Goal: Task Accomplishment & Management: Complete application form

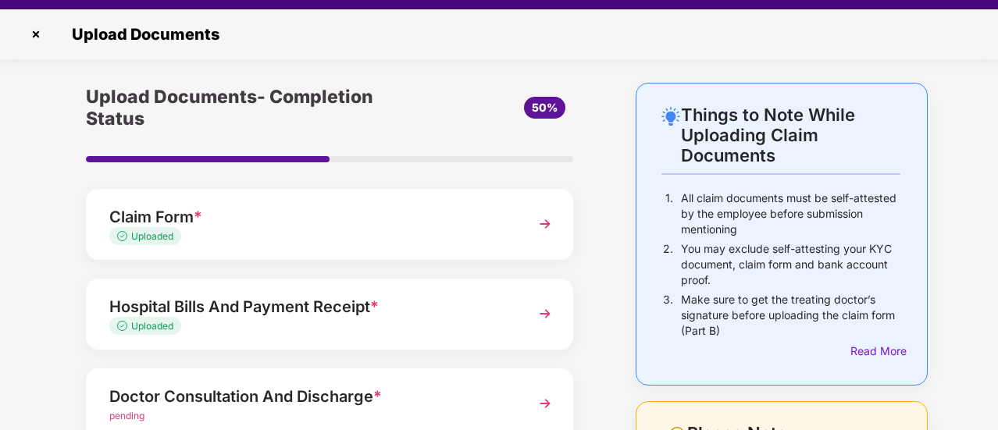
scroll to position [37, 0]
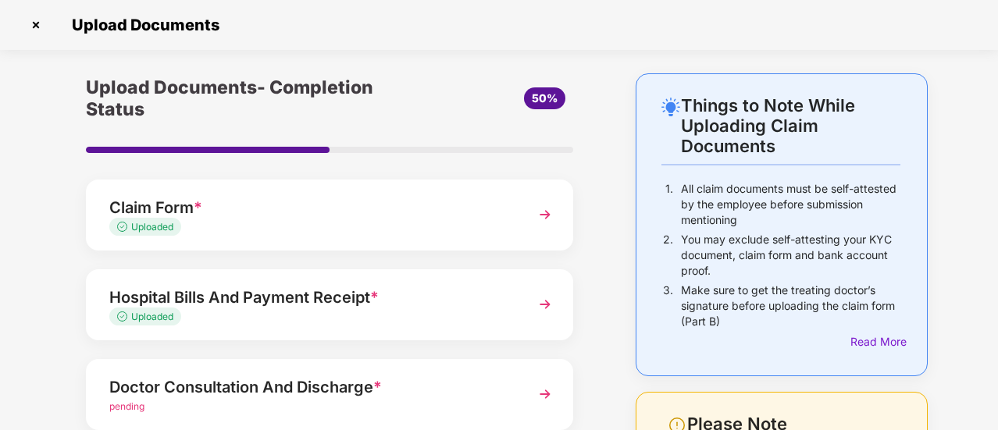
click at [606, 209] on div "Upload Documents- Completion Status 50% Claim Form * Uploaded Hospital Bills An…" at bounding box center [330, 392] width 566 height 639
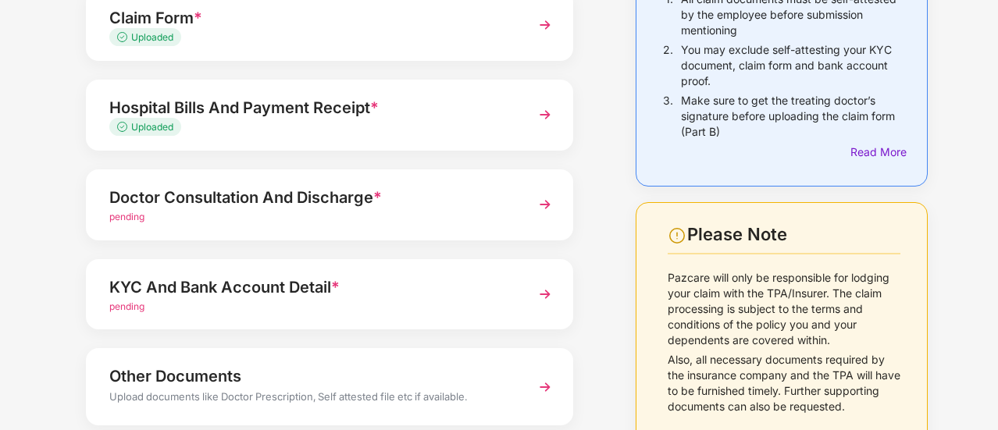
scroll to position [219, 0]
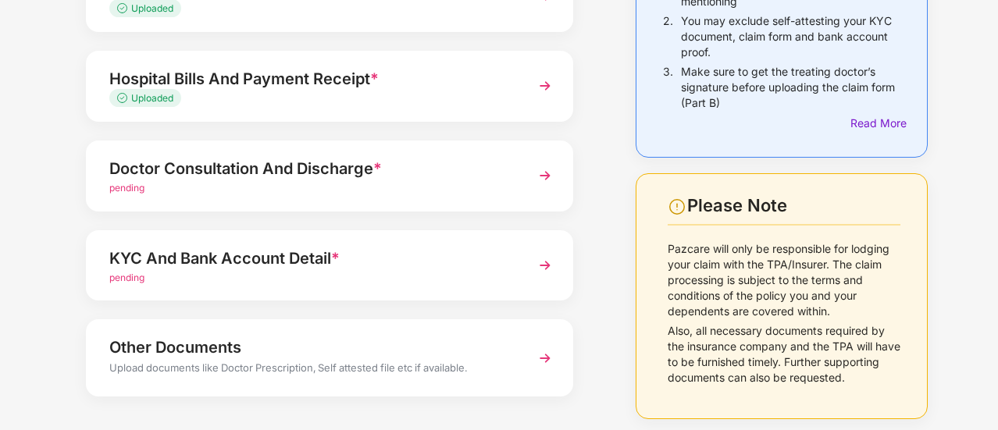
click at [543, 173] on img at bounding box center [545, 176] width 28 height 28
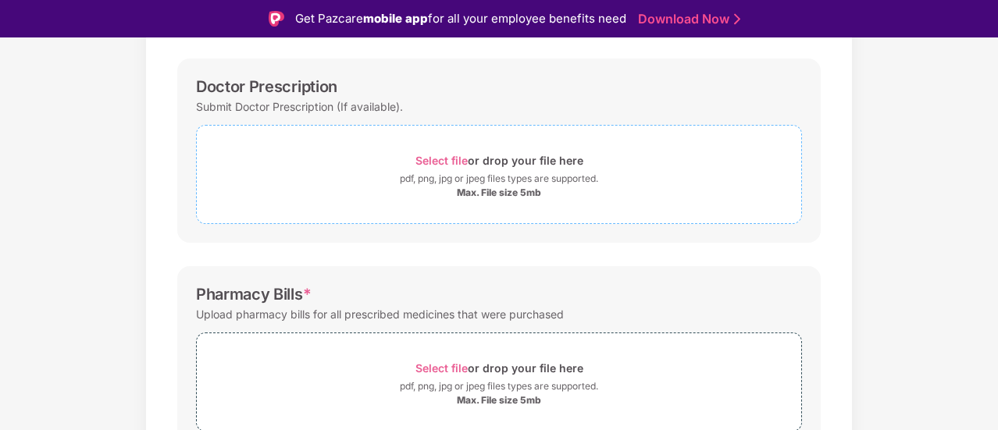
click at [448, 157] on span "Select file" at bounding box center [442, 160] width 52 height 13
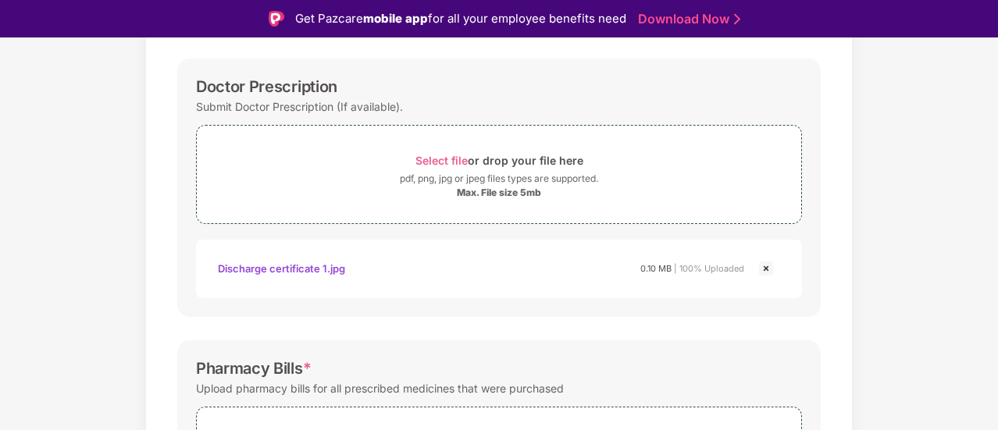
click at [956, 152] on div "Documents List > Doctor consultation and discharge summary Doctor consultation …" at bounding box center [499, 367] width 998 height 950
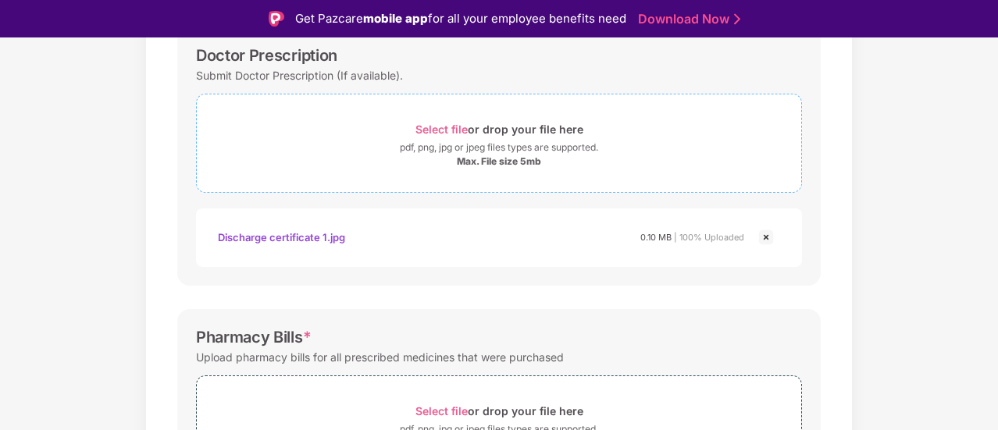
click at [441, 126] on span "Select file" at bounding box center [442, 129] width 52 height 13
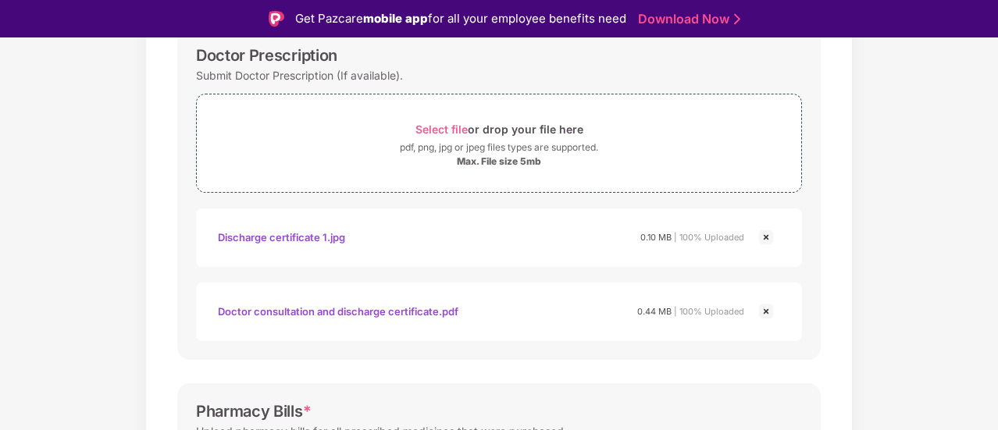
click at [764, 235] on img at bounding box center [766, 237] width 19 height 19
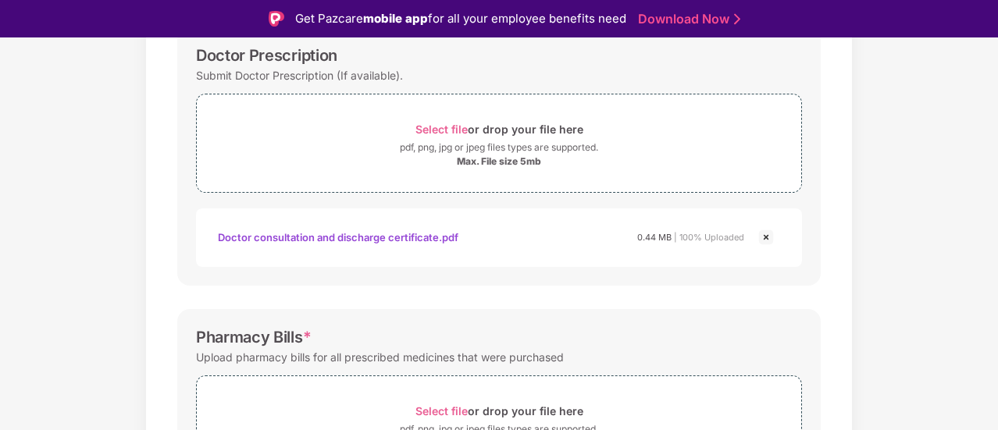
click at [875, 159] on div "Documents List > Doctor consultation and discharge summary Doctor consultation …" at bounding box center [499, 336] width 998 height 950
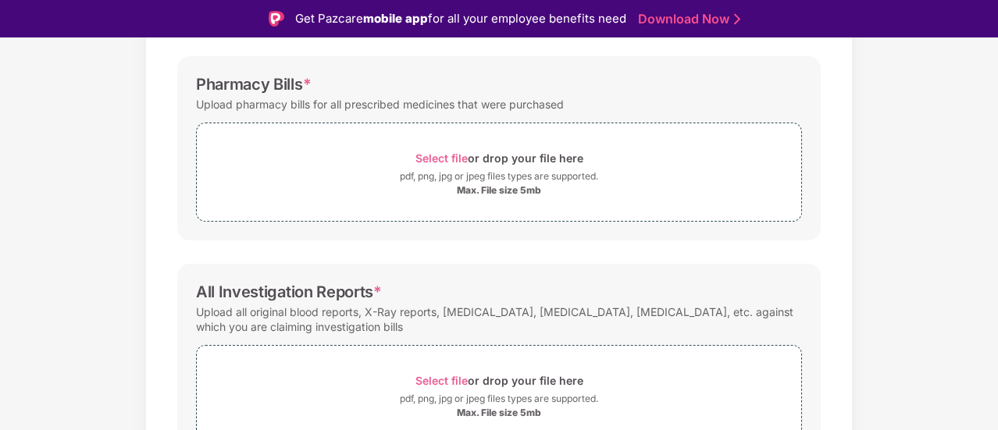
scroll to position [469, 0]
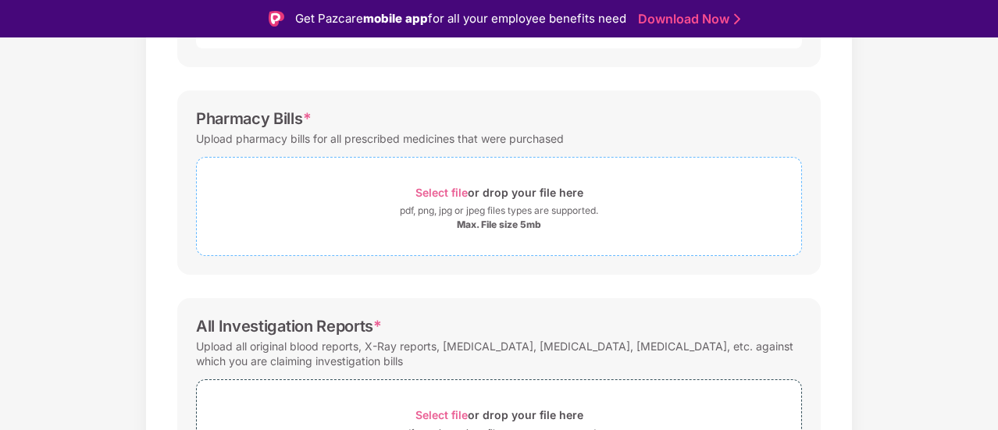
click at [434, 196] on span "Select file" at bounding box center [442, 192] width 52 height 13
click at [434, 193] on span "Select file" at bounding box center [442, 192] width 52 height 13
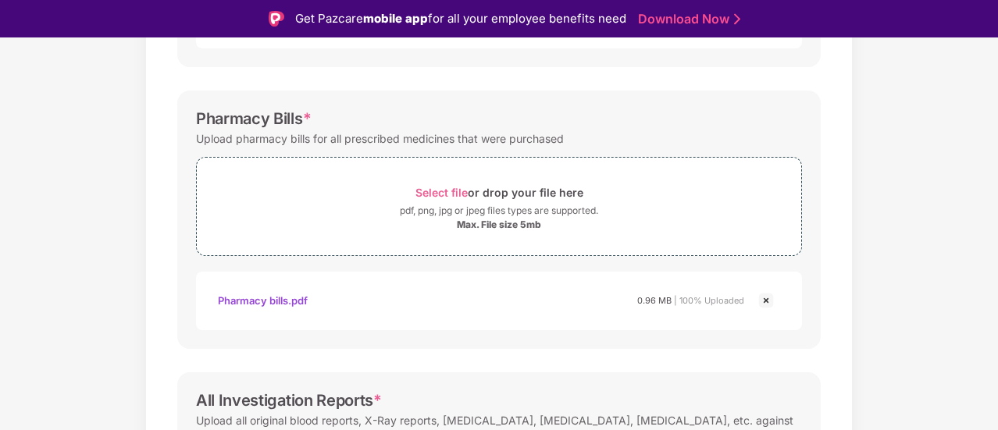
click at [880, 146] on div "Documents List > Doctor consultation and discharge summary Doctor consultation …" at bounding box center [499, 154] width 998 height 1024
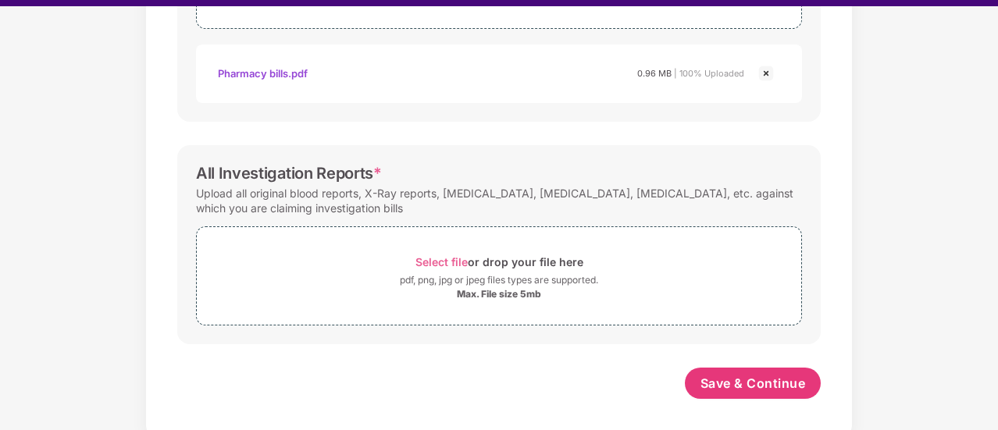
scroll to position [37, 0]
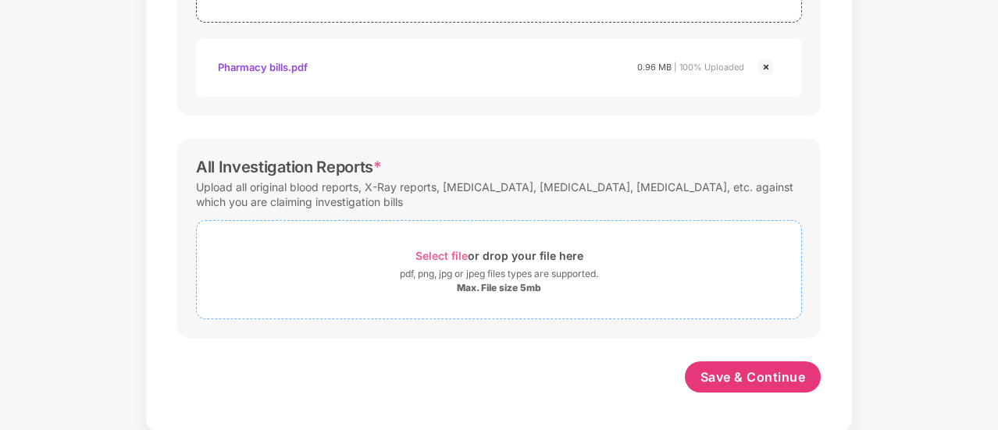
click at [437, 252] on span "Select file" at bounding box center [442, 255] width 52 height 13
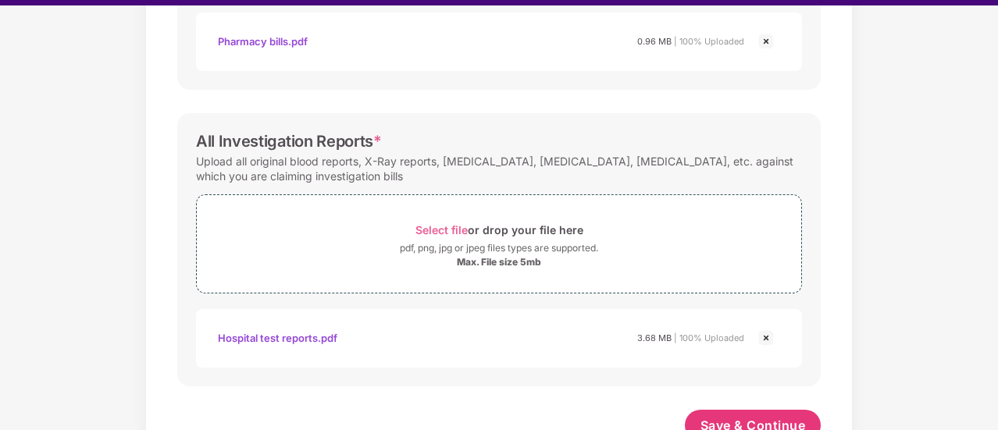
scroll to position [739, 0]
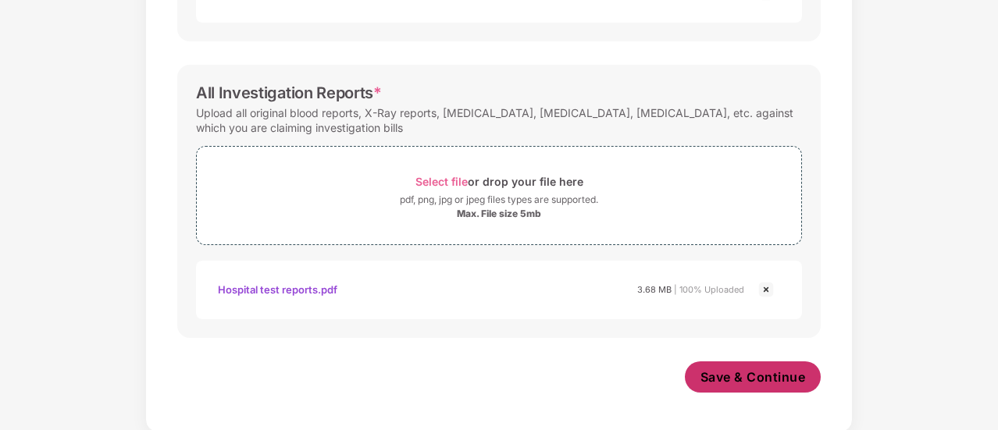
click at [761, 376] on span "Save & Continue" at bounding box center [753, 377] width 105 height 17
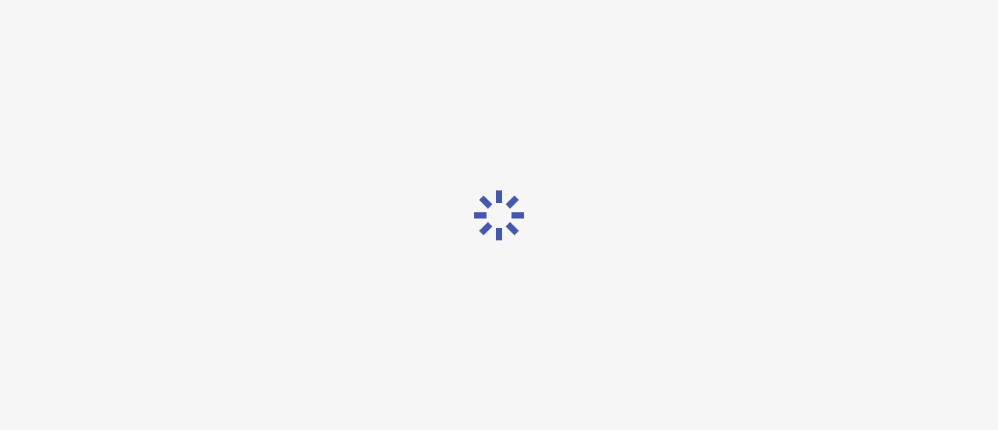
scroll to position [0, 0]
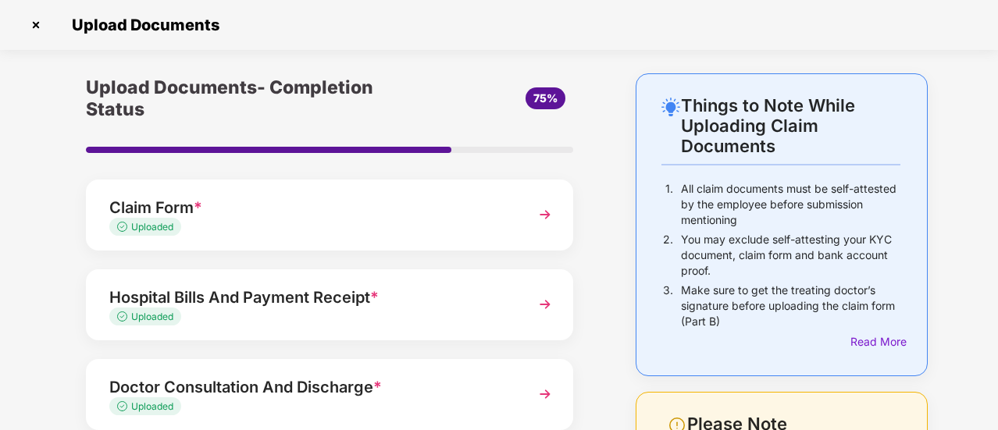
click at [604, 235] on div "Upload Documents- Completion Status 75% Claim Form * Uploaded Hospital Bills An…" at bounding box center [330, 392] width 566 height 639
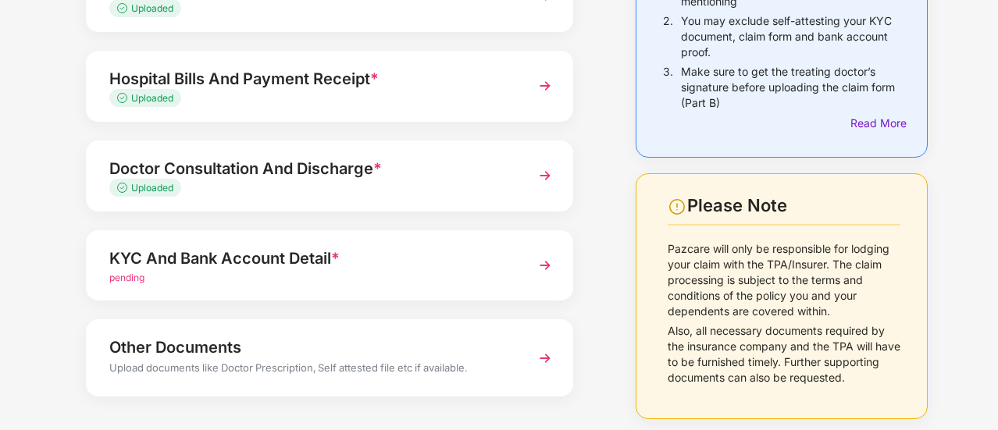
scroll to position [281, 0]
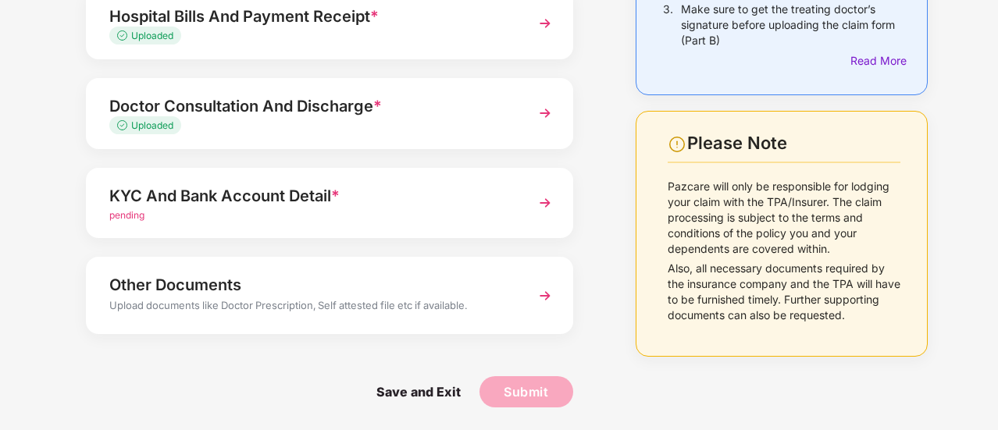
click at [541, 201] on img at bounding box center [545, 203] width 28 height 28
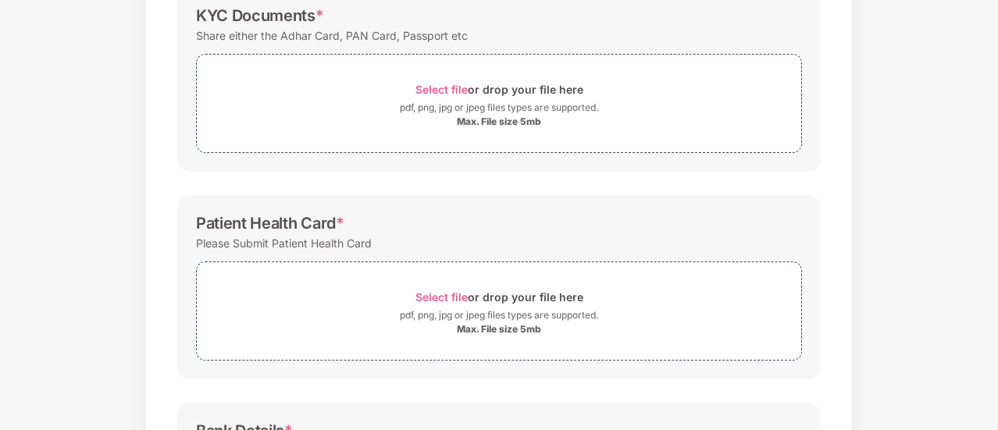
scroll to position [252, 0]
click at [920, 127] on div "Documents List > KYC and Bank Account Detail KYC and Bank Account Detail Passwo…" at bounding box center [499, 252] width 998 height 861
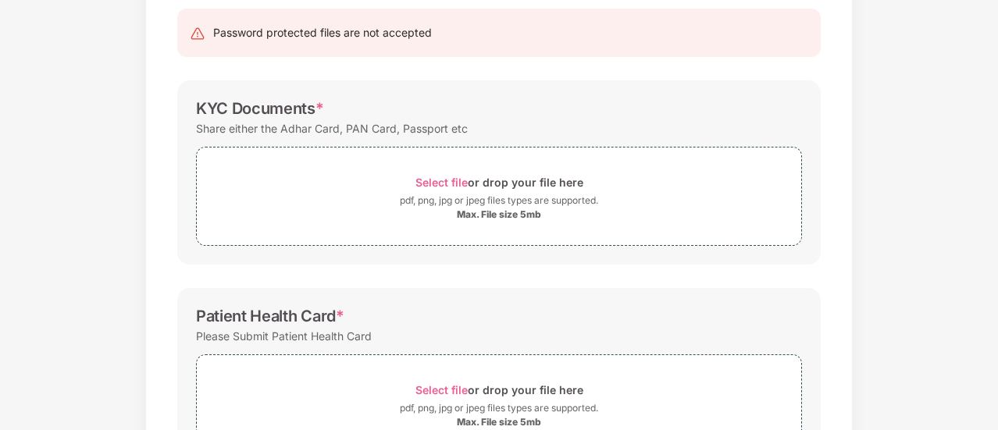
scroll to position [189, 0]
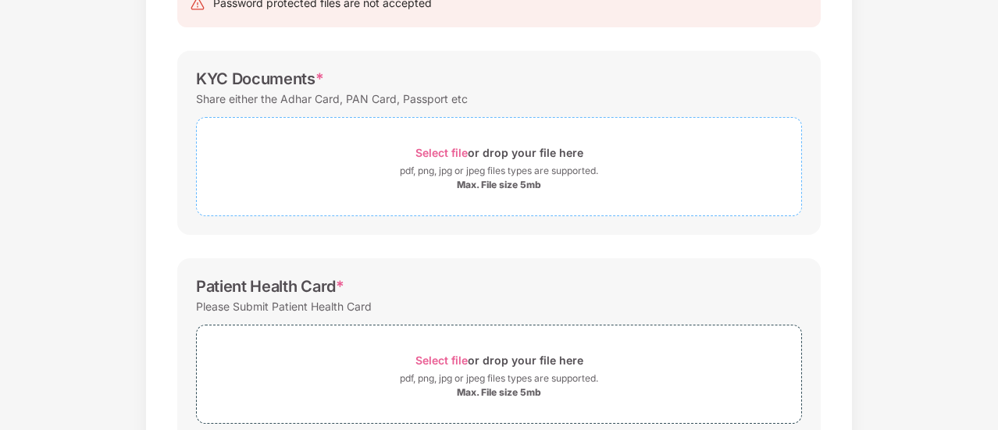
click at [437, 154] on span "Select file" at bounding box center [442, 152] width 52 height 13
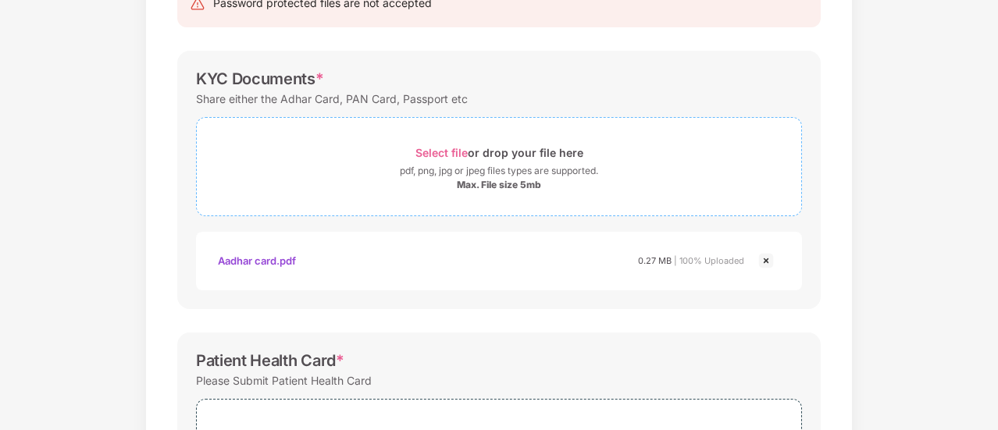
click at [447, 149] on span "Select file" at bounding box center [442, 152] width 52 height 13
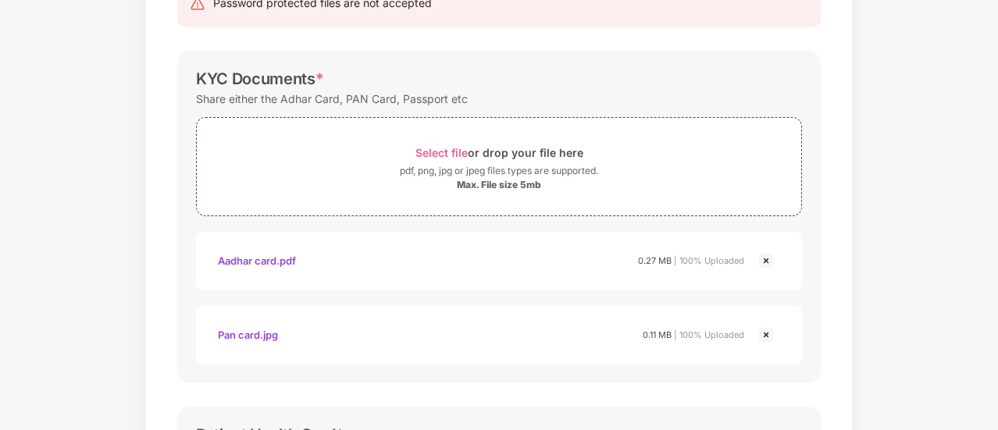
click at [830, 83] on div "Password protected files are not accepted KYC Documents * Share either the Adha…" at bounding box center [499, 424] width 691 height 922
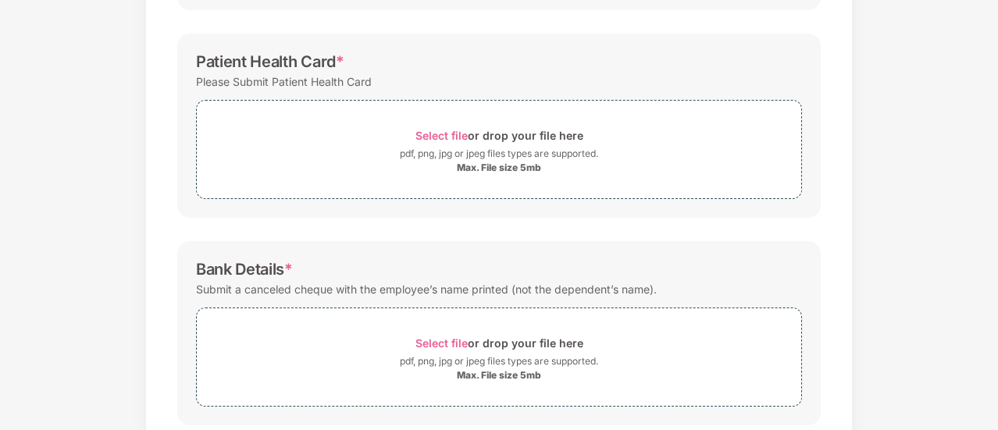
scroll to position [564, 0]
click at [444, 132] on span "Select file" at bounding box center [442, 133] width 52 height 13
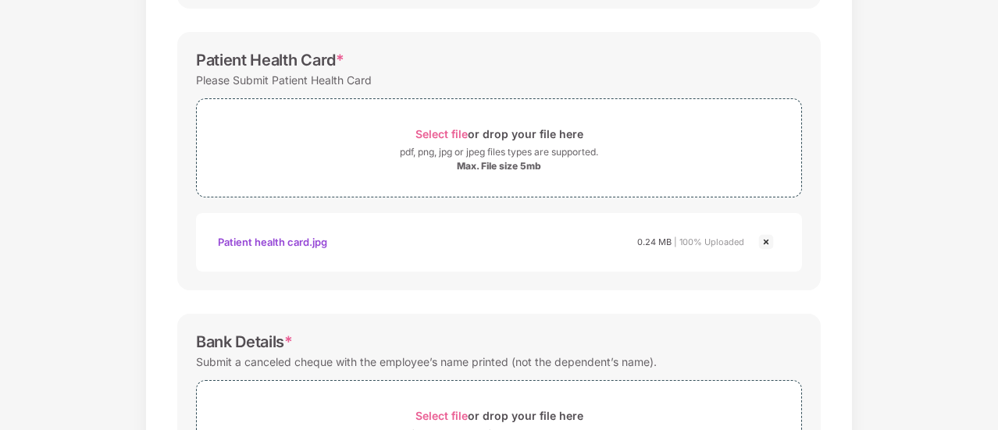
click at [715, 62] on div "Patient Health Card *" at bounding box center [499, 60] width 606 height 19
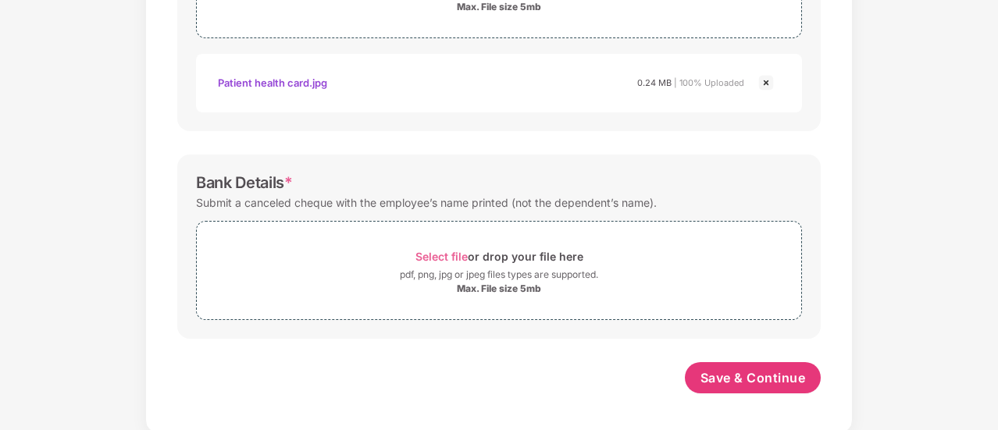
scroll to position [724, 0]
click at [438, 252] on span "Select file" at bounding box center [442, 255] width 52 height 13
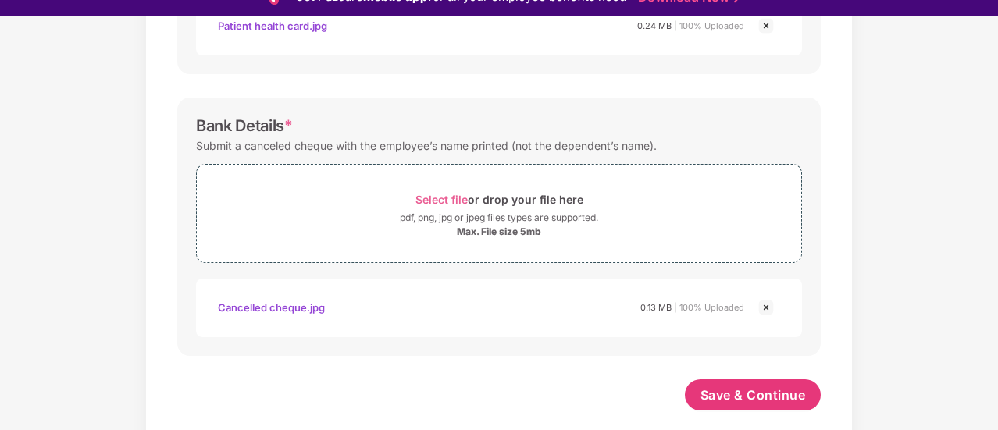
scroll to position [798, 0]
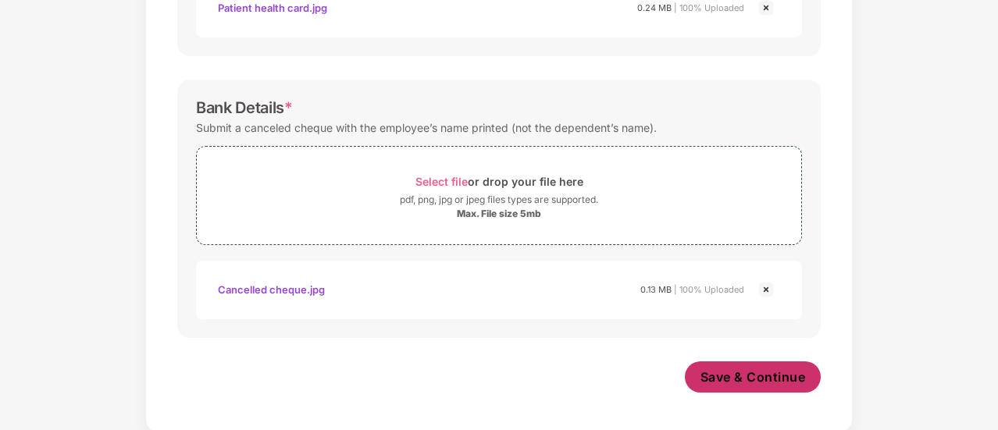
click at [748, 380] on span "Save & Continue" at bounding box center [753, 377] width 105 height 17
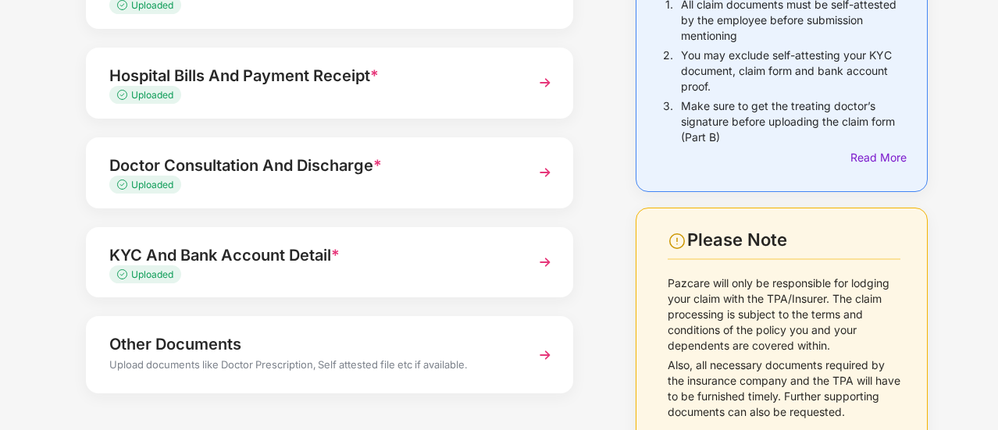
scroll to position [244, 0]
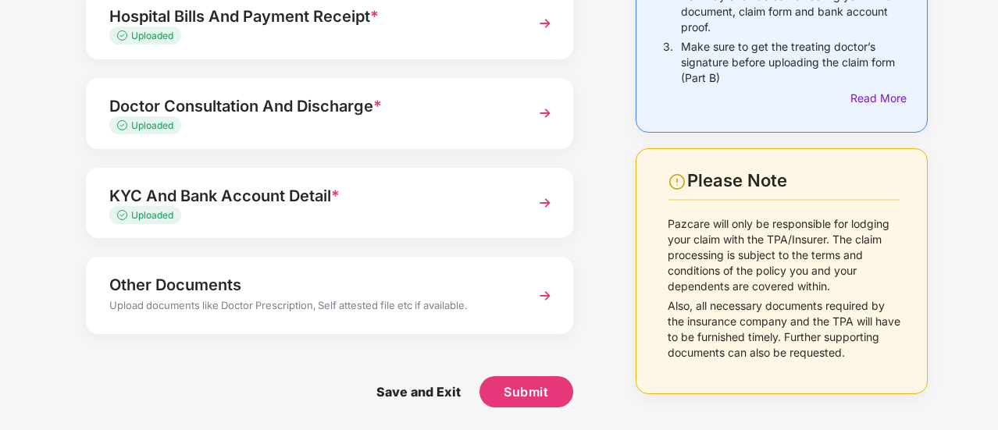
click at [547, 294] on img at bounding box center [545, 296] width 28 height 28
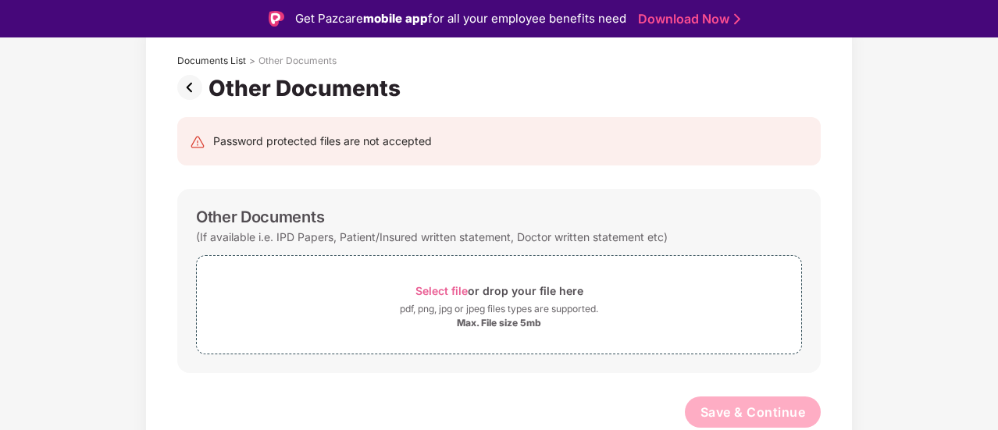
scroll to position [87, 0]
click at [825, 209] on div "Password protected files are not accepted Other Documents (If available i.e. IP…" at bounding box center [499, 282] width 691 height 358
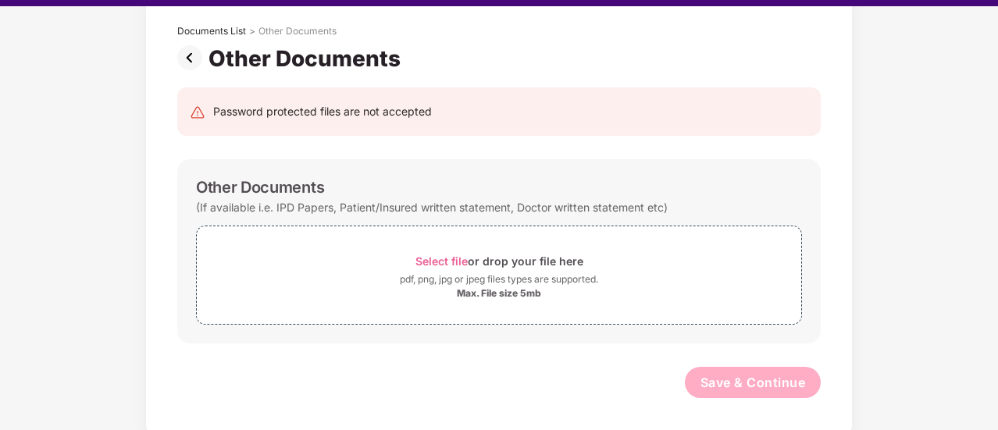
scroll to position [37, 0]
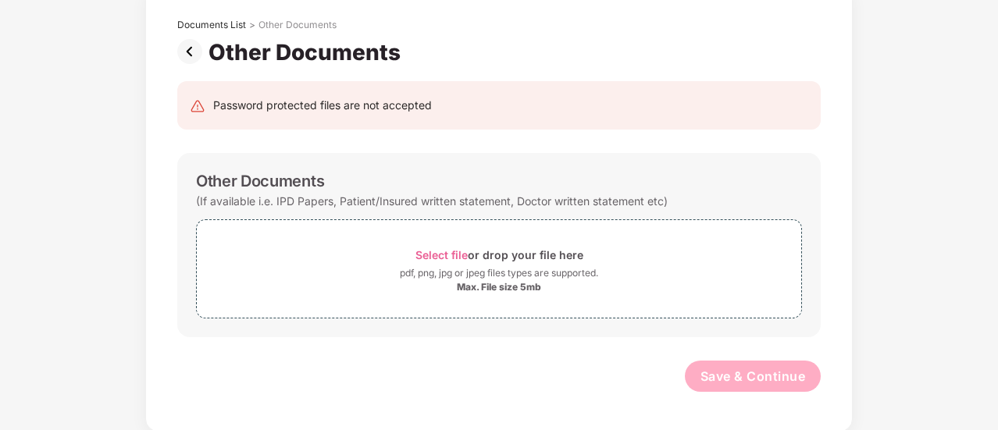
click at [892, 201] on div "Documents List > Other Documents Other Documents Password protected files are n…" at bounding box center [499, 209] width 998 height 445
click at [190, 48] on img at bounding box center [192, 51] width 31 height 25
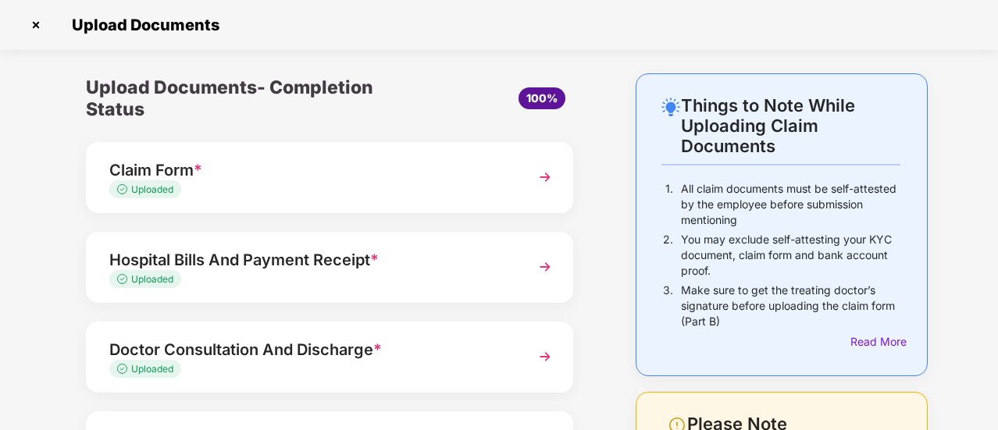
click at [547, 359] on img at bounding box center [545, 357] width 28 height 28
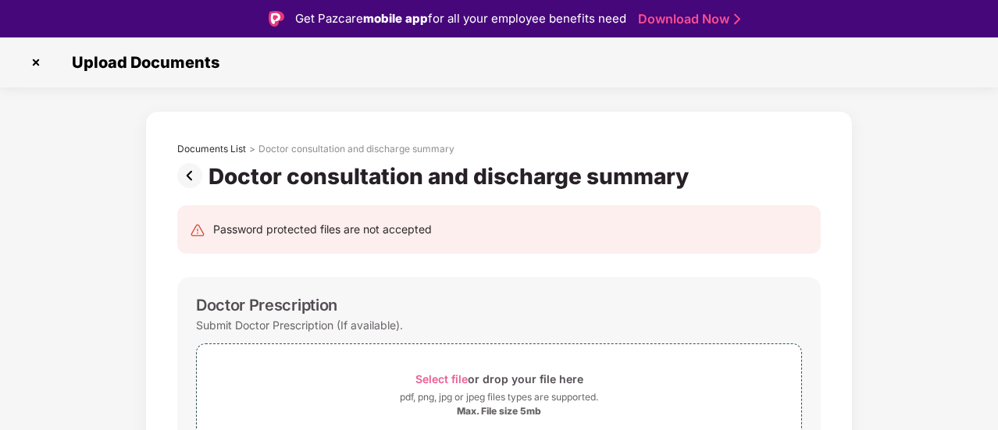
click at [191, 173] on img at bounding box center [192, 175] width 31 height 25
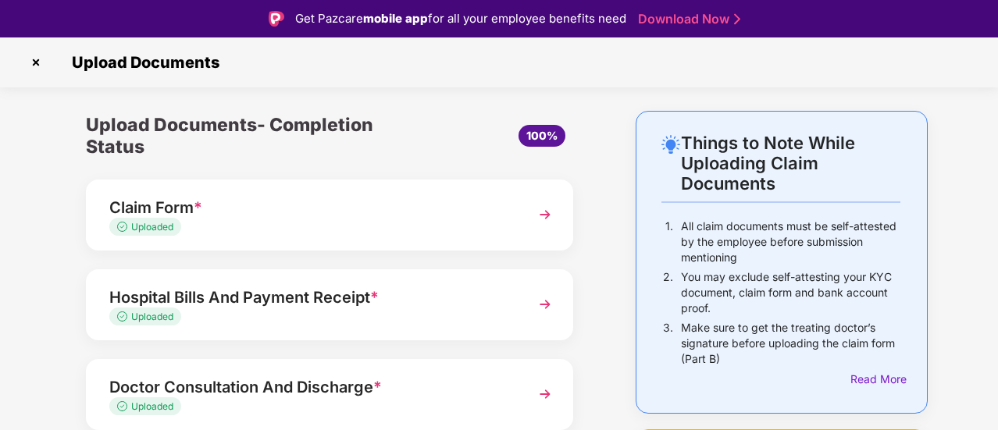
click at [598, 227] on div "Upload Documents- Completion Status 100% Claim Form * Uploaded Hospital Bills A…" at bounding box center [330, 411] width 566 height 601
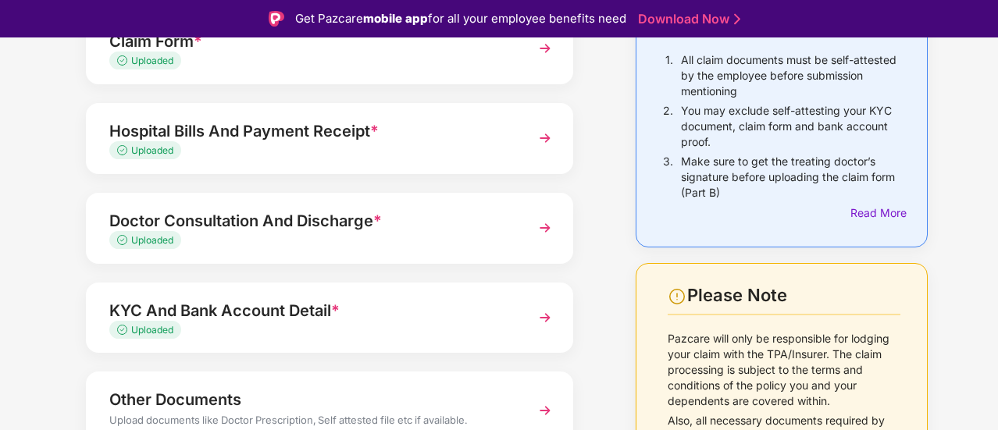
scroll to position [37, 0]
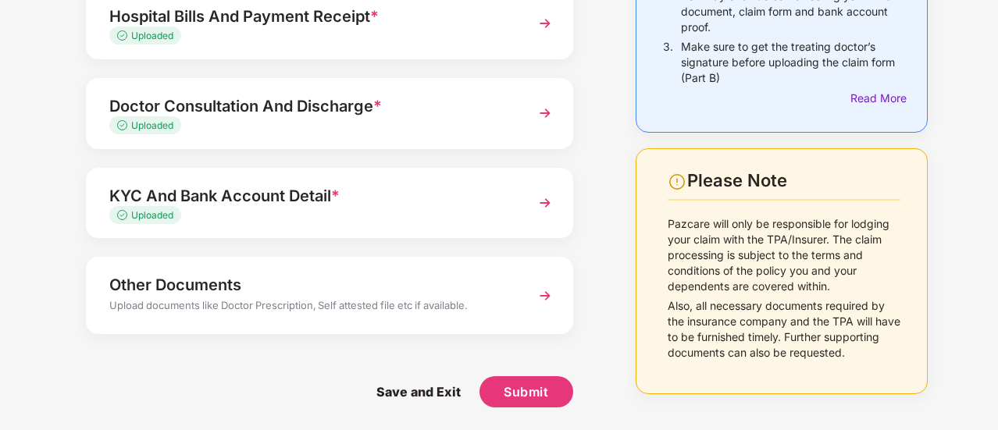
click at [541, 202] on img at bounding box center [545, 203] width 28 height 28
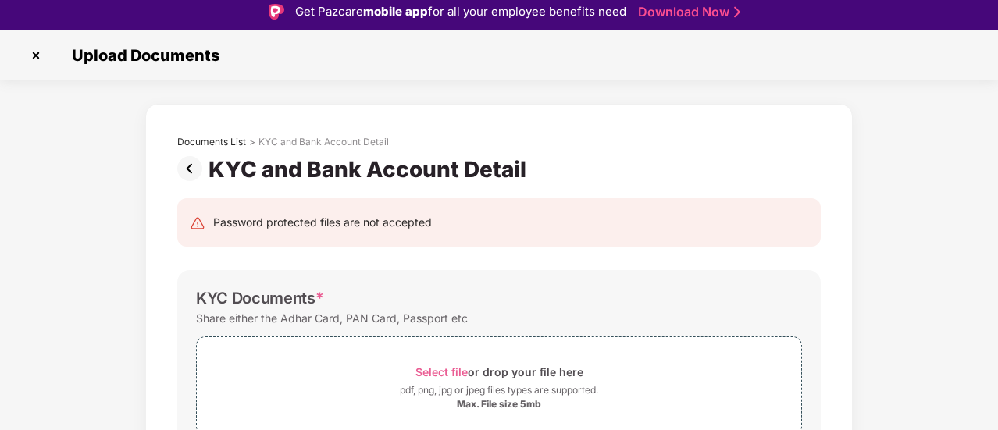
scroll to position [0, 0]
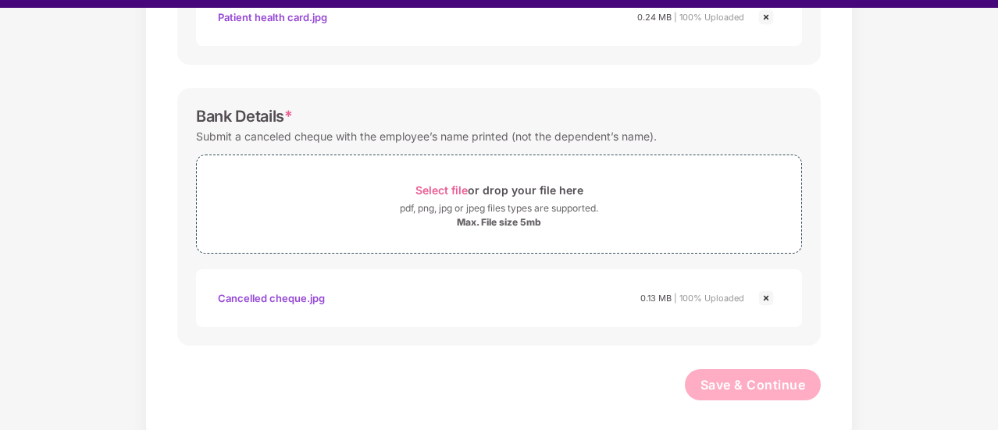
scroll to position [37, 0]
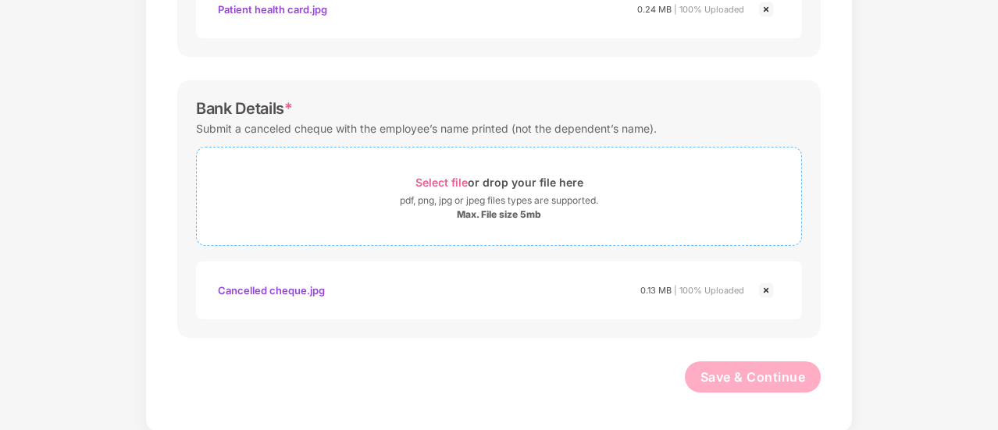
click at [441, 179] on span "Select file" at bounding box center [442, 182] width 52 height 13
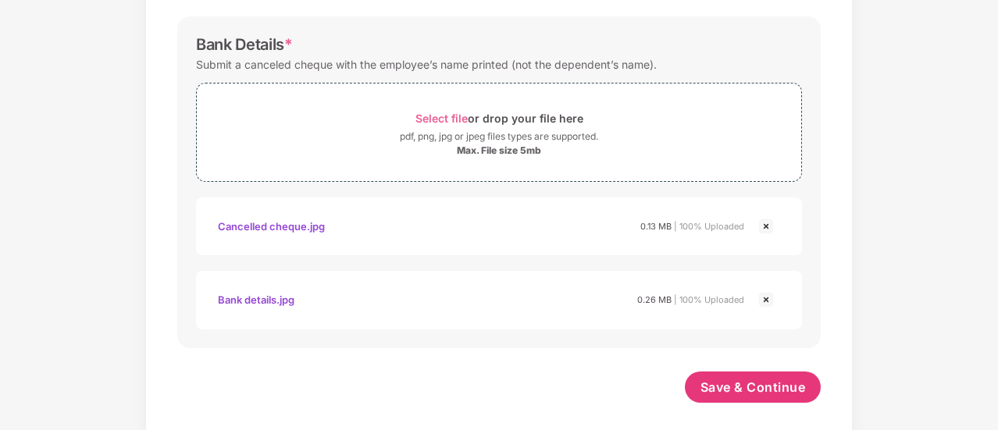
scroll to position [869, 0]
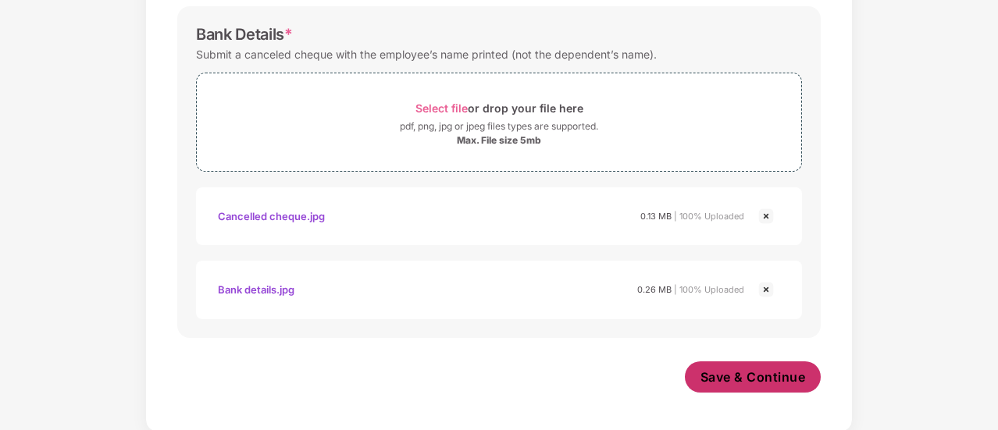
click at [751, 373] on span "Save & Continue" at bounding box center [753, 377] width 105 height 17
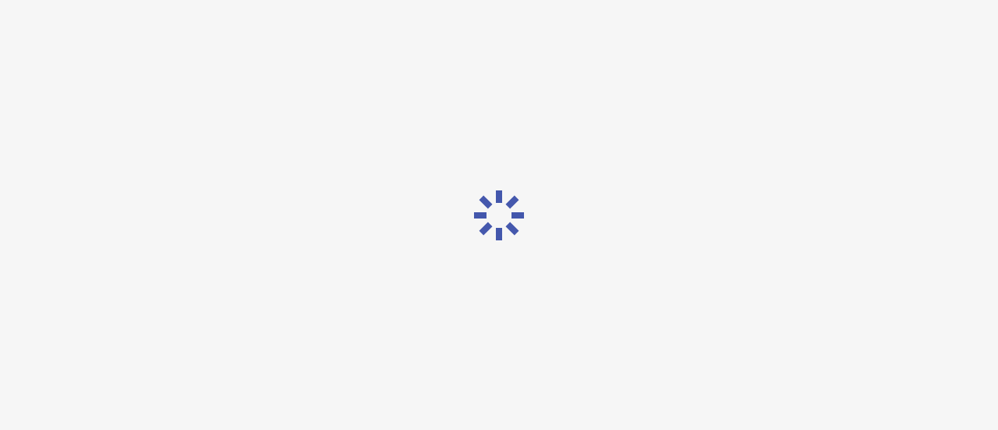
scroll to position [0, 0]
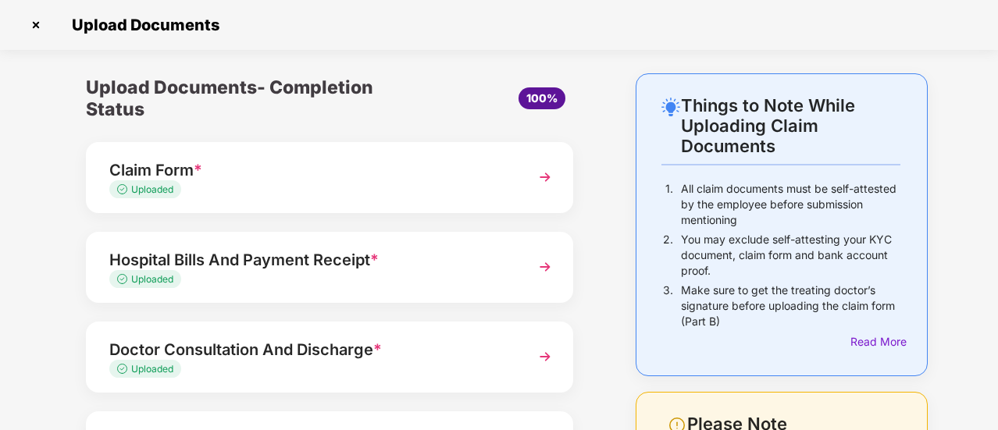
click at [484, 95] on div "100%" at bounding box center [513, 98] width 122 height 23
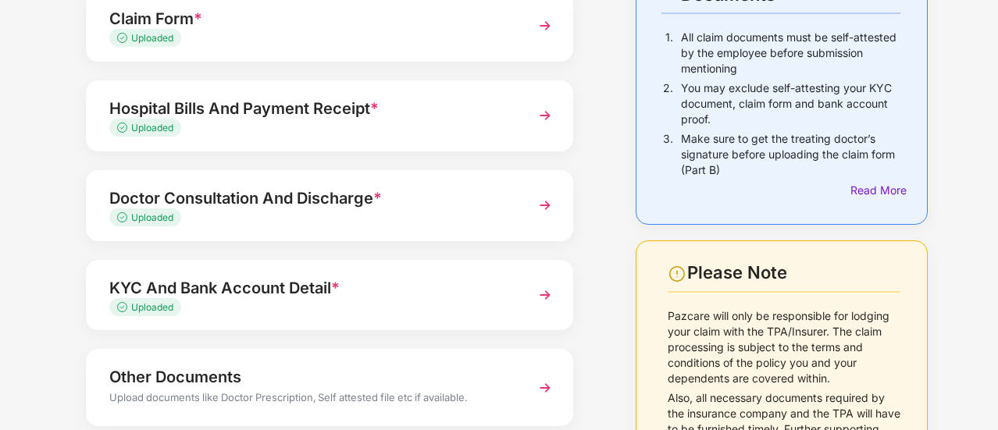
scroll to position [244, 0]
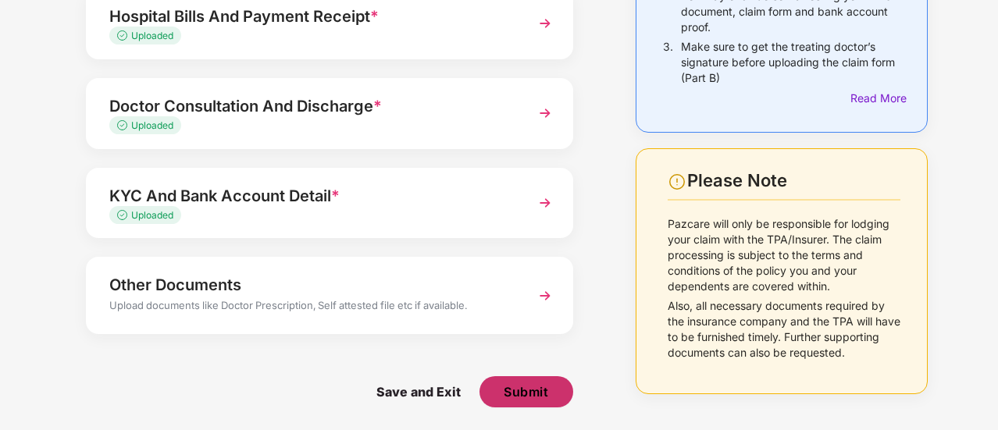
click at [529, 388] on span "Submit" at bounding box center [526, 392] width 45 height 17
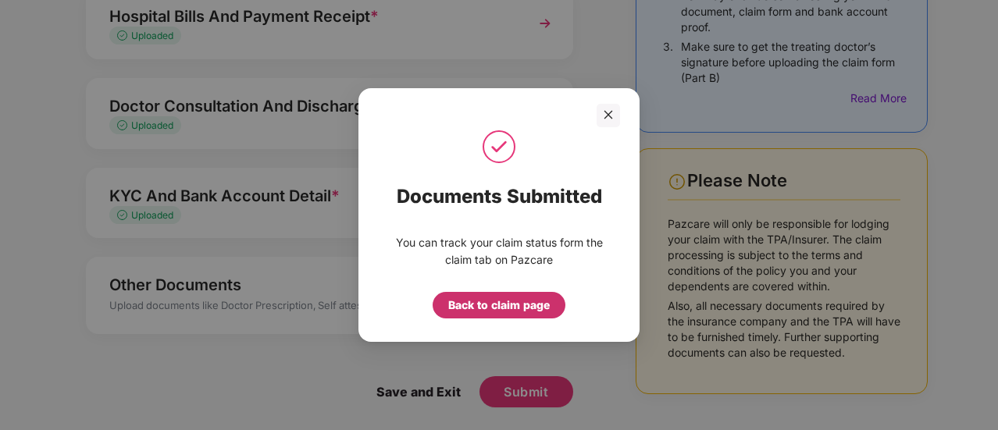
click at [490, 302] on div "Back to claim page" at bounding box center [499, 305] width 102 height 17
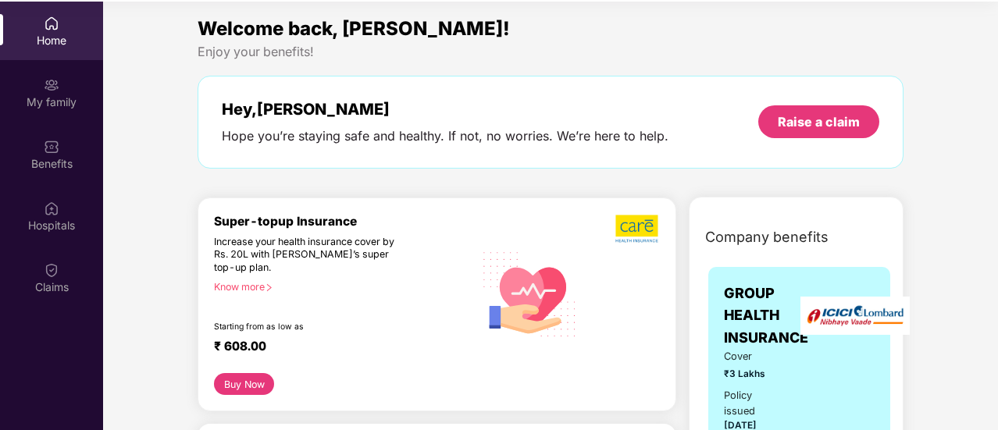
scroll to position [87, 0]
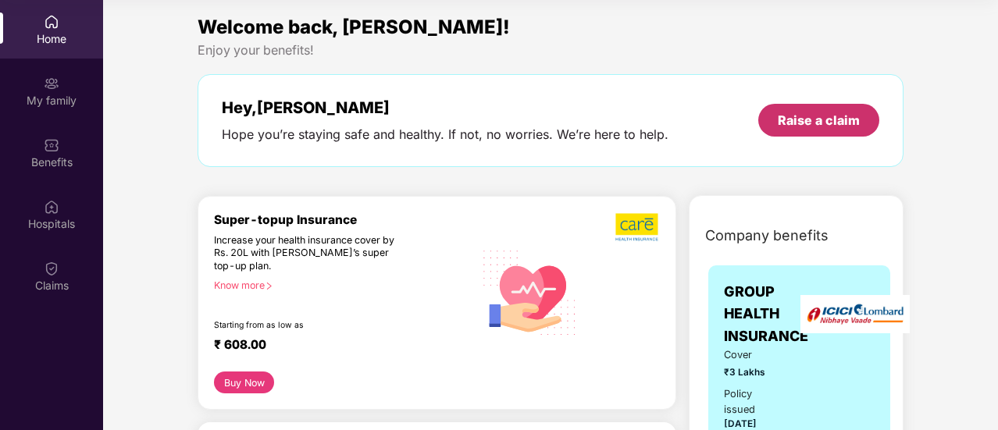
click at [820, 109] on div "Raise a claim" at bounding box center [818, 120] width 121 height 33
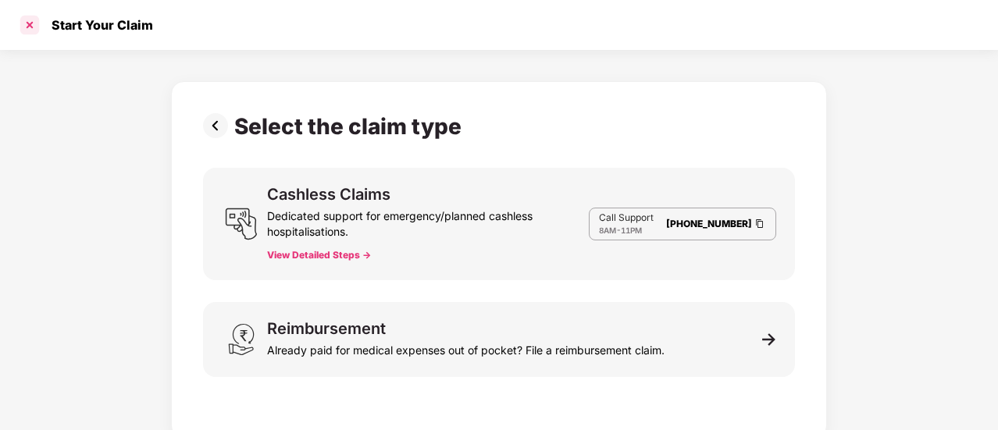
click at [31, 30] on div at bounding box center [29, 24] width 25 height 25
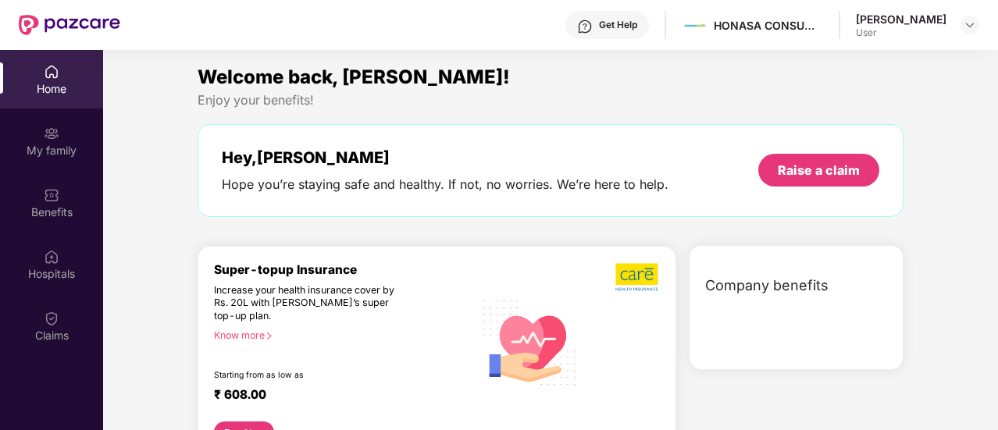
scroll to position [87, 0]
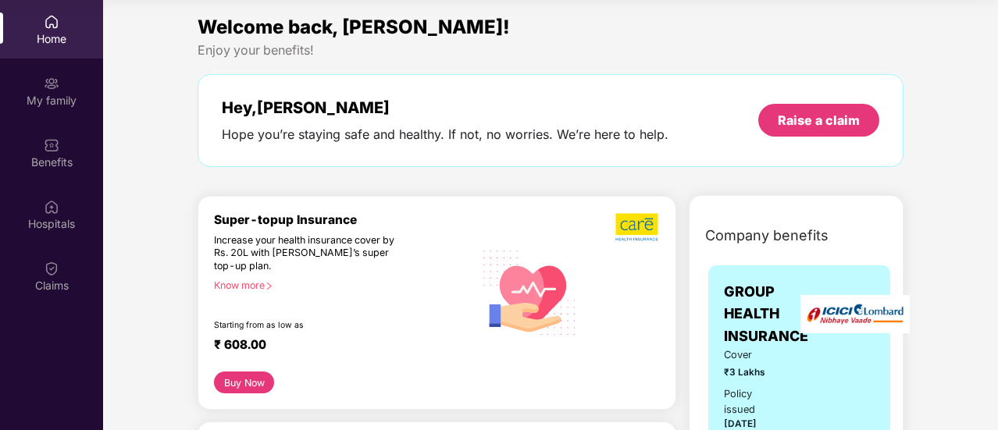
click at [526, 45] on div "Enjoy your benefits!" at bounding box center [551, 50] width 706 height 16
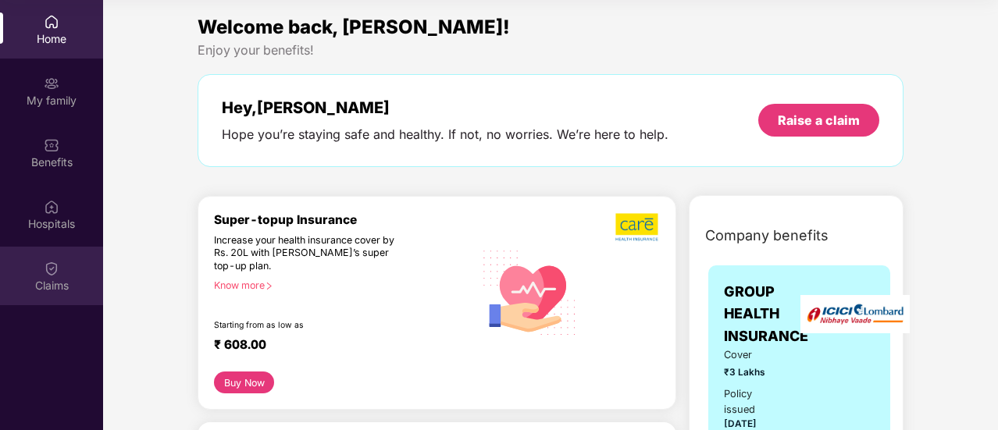
click at [59, 265] on img at bounding box center [52, 269] width 16 height 16
